Goal: Find specific page/section: Find specific page/section

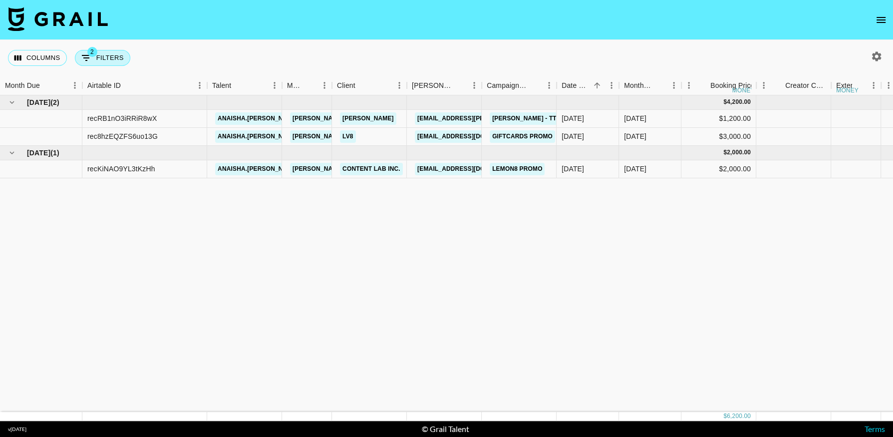
click at [102, 58] on button "2 Filters" at bounding box center [102, 58] width 55 height 16
select select "status"
select select "not"
select select "cancelled"
select select "videoLink"
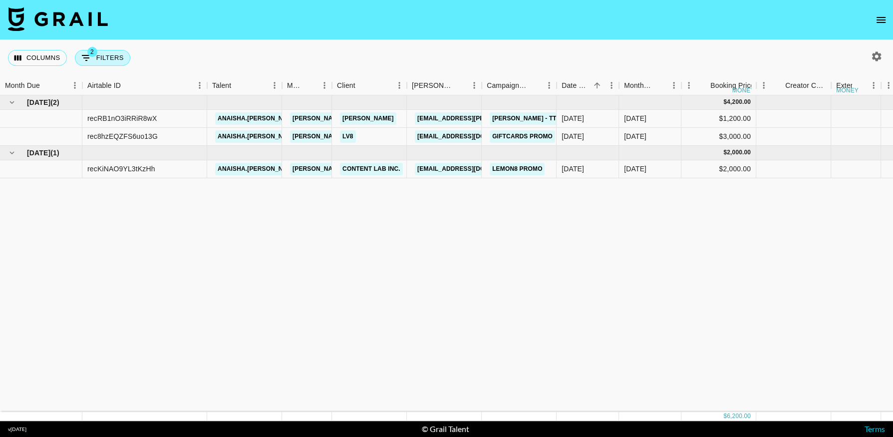
select select "isEmpty"
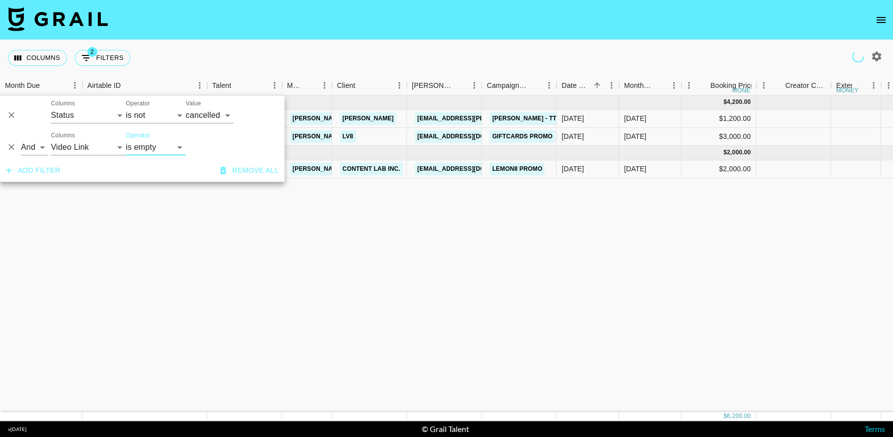
click at [11, 149] on icon "Delete" at bounding box center [11, 147] width 10 height 10
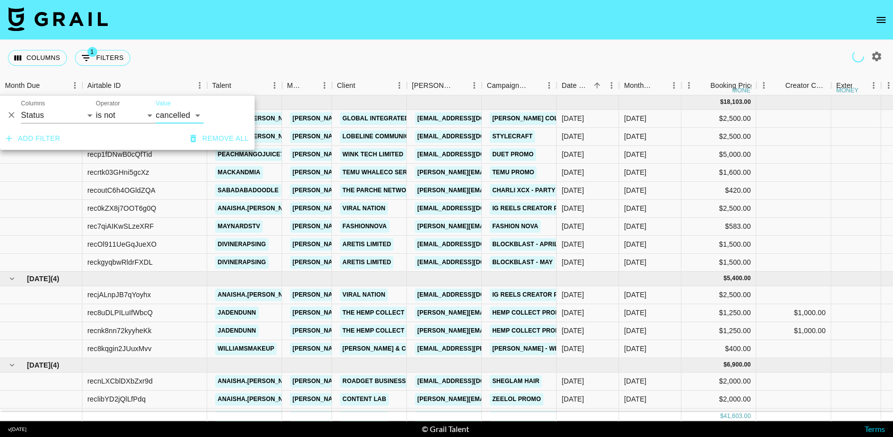
click at [11, 117] on icon "Delete" at bounding box center [11, 115] width 10 height 10
click at [372, 42] on div "Columns 1 Filters + Booking" at bounding box center [446, 58] width 893 height 36
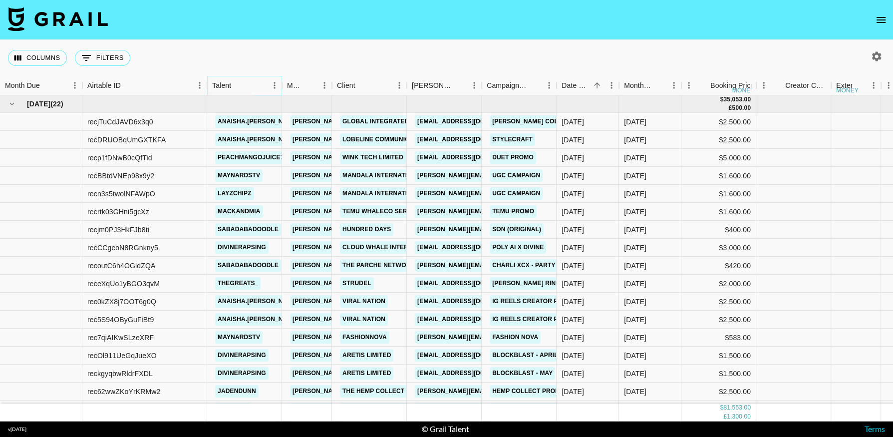
click at [273, 85] on icon "Menu" at bounding box center [275, 85] width 10 height 10
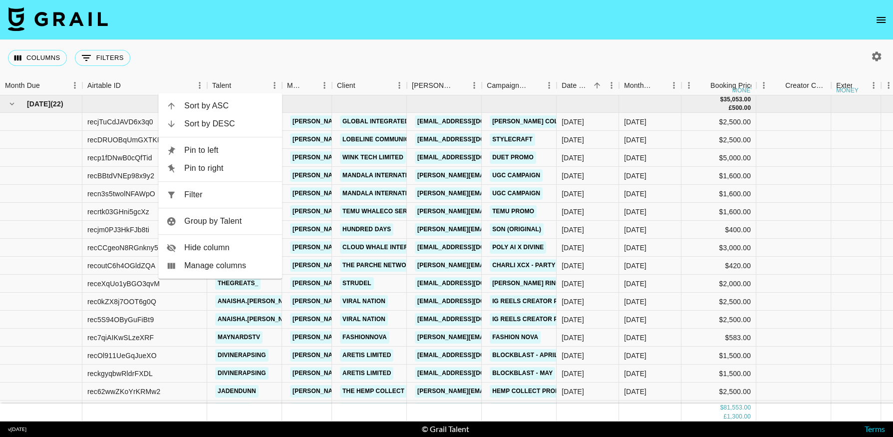
click at [237, 196] on span "Filter" at bounding box center [229, 195] width 90 height 12
select select "talentName"
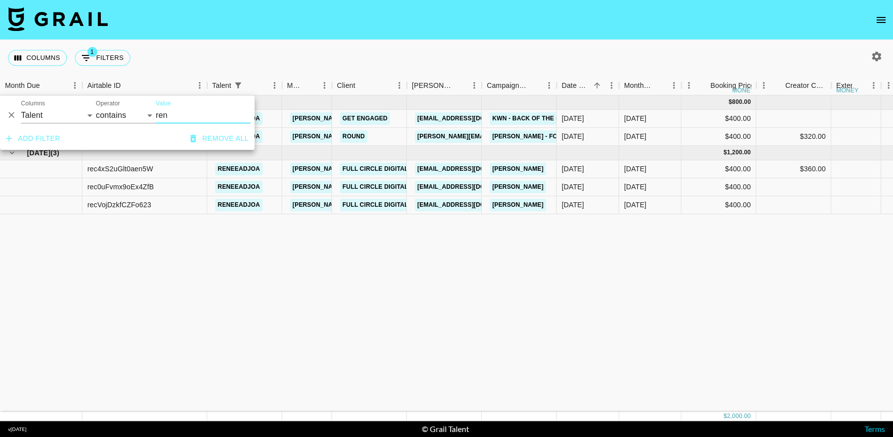
type input "ren"
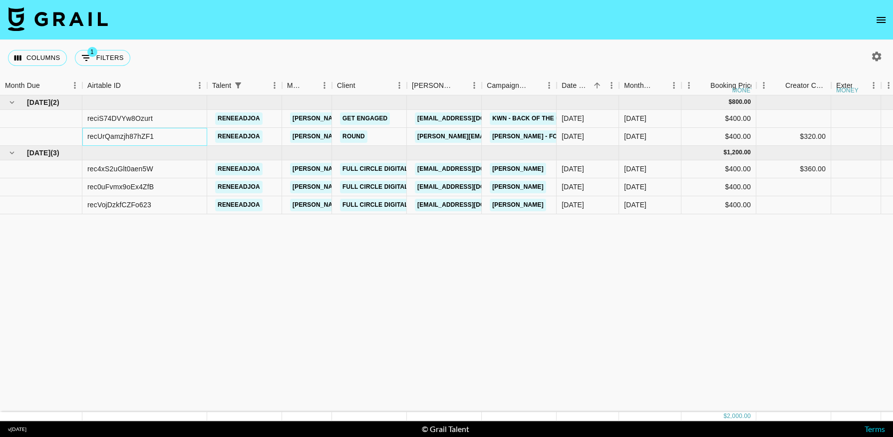
click at [147, 134] on div "recUrQamzjh87hZF1" at bounding box center [120, 136] width 66 height 10
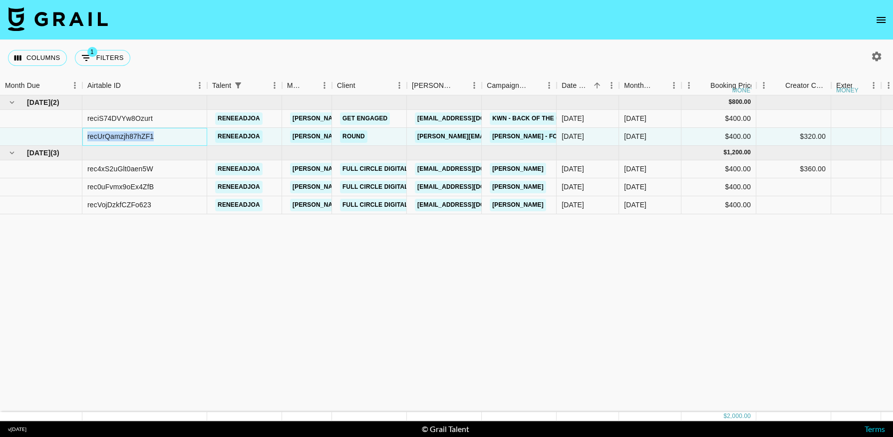
click at [146, 134] on div "recUrQamzjh87hZF1" at bounding box center [120, 136] width 66 height 10
copy div "recUrQamzjh87hZF1"
click at [108, 60] on button "1 Filters" at bounding box center [102, 58] width 55 height 16
select select "talentName"
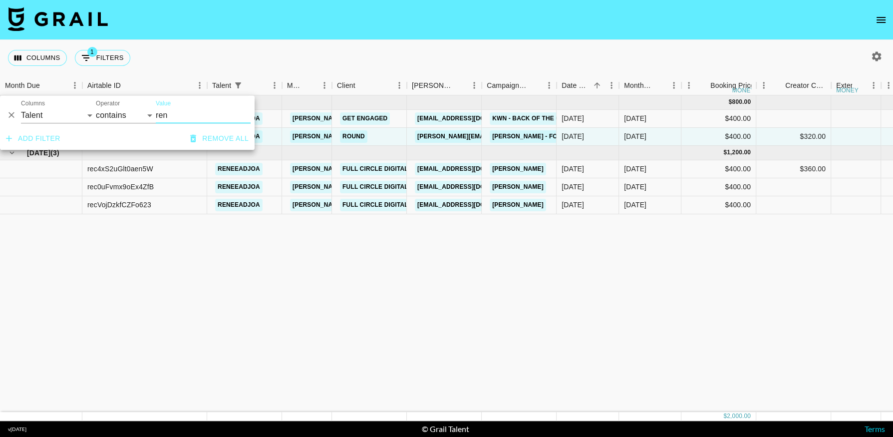
click at [10, 114] on icon "Delete" at bounding box center [11, 115] width 6 height 6
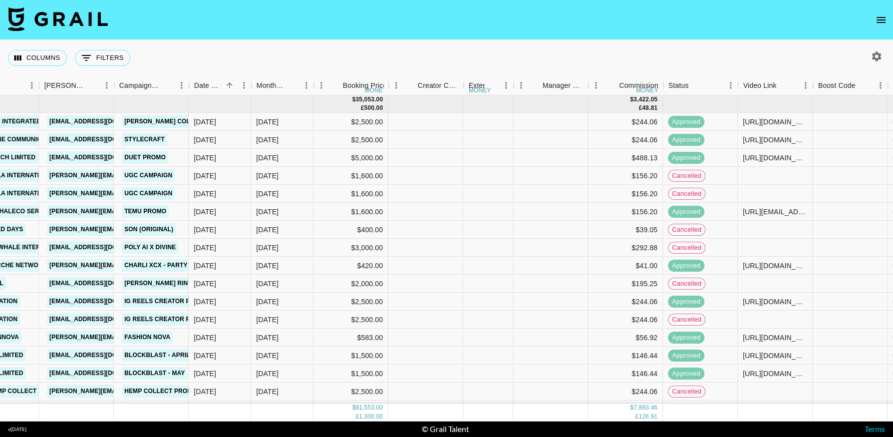
scroll to position [0, 368]
click at [730, 85] on icon "Menu" at bounding box center [731, 85] width 10 height 10
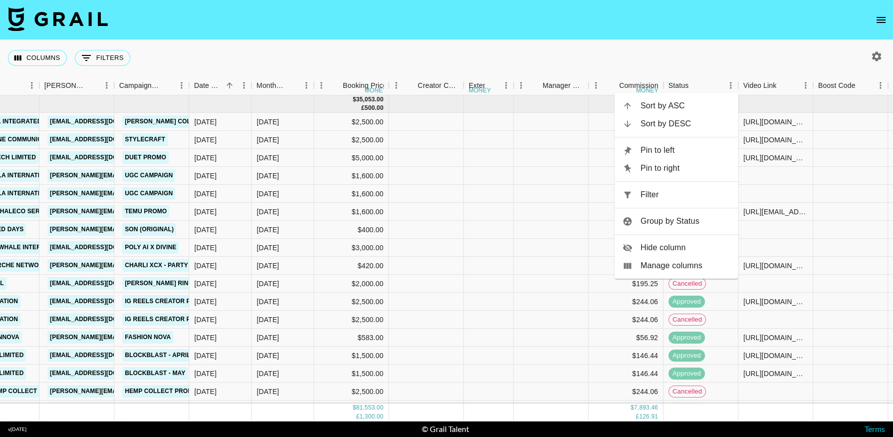
click at [649, 189] on span "Filter" at bounding box center [686, 195] width 90 height 12
select select "status"
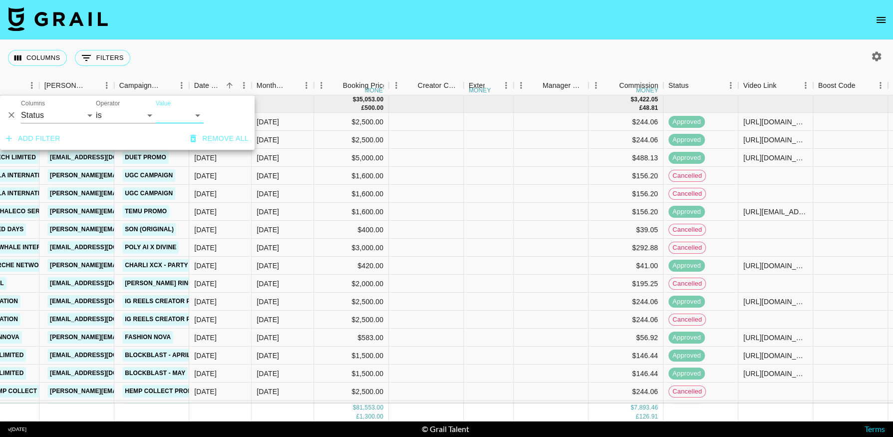
click at [118, 125] on div "And Or Columns Grail Platform ID Airtable ID Talent Manager Client [PERSON_NAME…" at bounding box center [127, 111] width 255 height 32
click at [120, 119] on select "is is not is any of is not any of" at bounding box center [126, 115] width 60 height 16
select select "not"
click at [96, 107] on select "is is not is any of is not any of" at bounding box center [126, 115] width 60 height 16
click at [185, 116] on select "confirmed declined draft posted approved cancelled badDebt" at bounding box center [180, 115] width 48 height 16
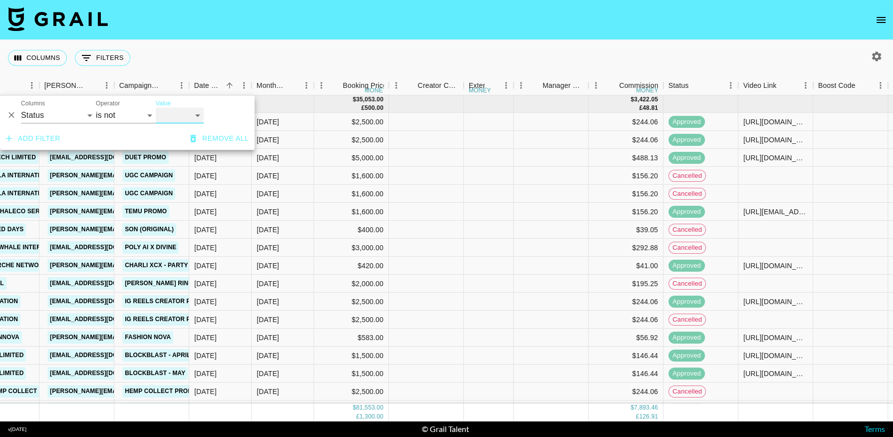
select select "cancelled"
click at [156, 107] on select "confirmed declined draft posted approved cancelled badDebt" at bounding box center [180, 115] width 48 height 16
